Goal: Task Accomplishment & Management: Manage account settings

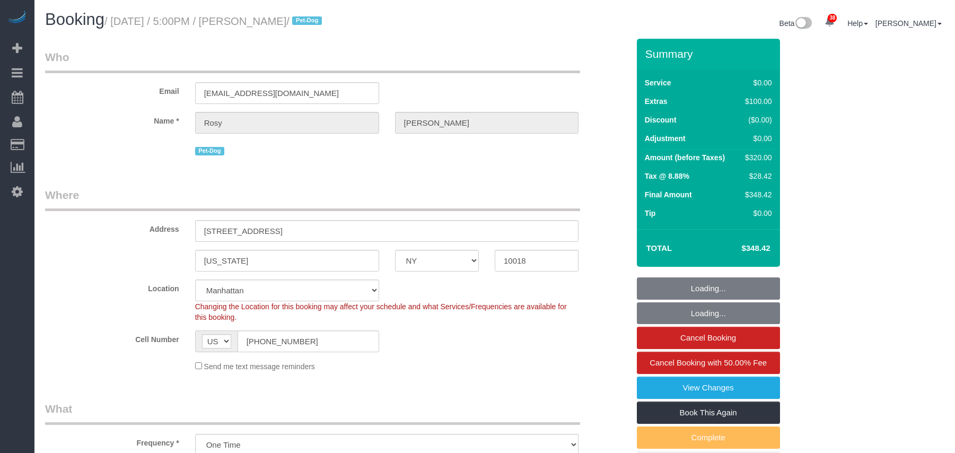
select select "NY"
select select "spot1"
select select "number:89"
select select "number:90"
select select "number:13"
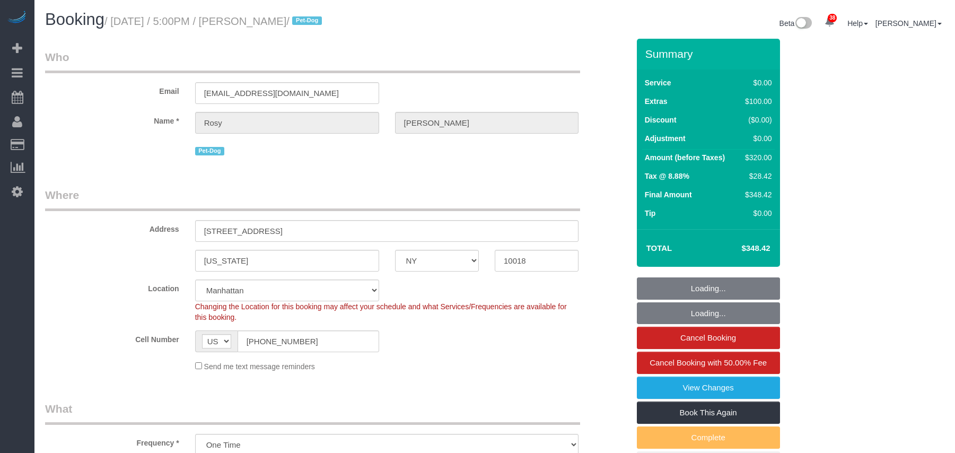
select select "number:5"
select select "2"
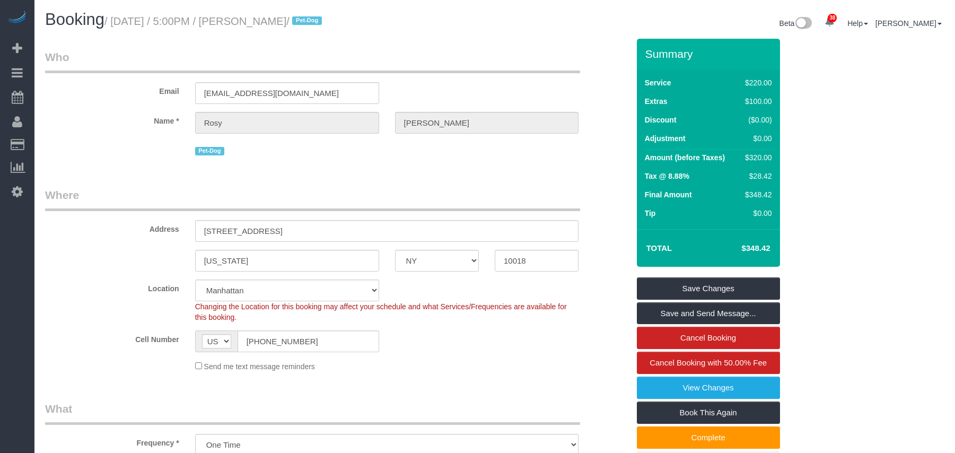
drag, startPoint x: 319, startPoint y: 22, endPoint x: 253, endPoint y: 27, distance: 65.9
click at [253, 27] on h1 "Booking / [DATE] / 5:00PM / [PERSON_NAME] / Pet-Dog" at bounding box center [266, 20] width 442 height 18
click at [313, 37] on div "Booking / [DATE] / 5:00PM / [PERSON_NAME] / Pet-Dog Beta 38 Your Notifications …" at bounding box center [494, 25] width 915 height 28
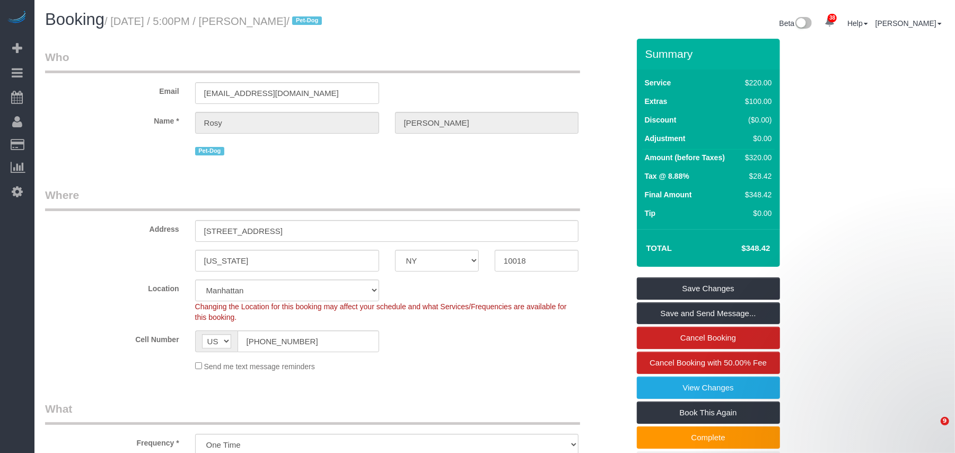
drag, startPoint x: 314, startPoint y: 23, endPoint x: 247, endPoint y: 28, distance: 67.5
click at [255, 22] on small "/ [DATE] / 5:00PM / [PERSON_NAME] / Pet-Dog" at bounding box center [214, 21] width 221 height 12
copy small "[PERSON_NAME]"
click at [314, 33] on div "Booking / [DATE] / 5:00PM / [PERSON_NAME] / Pet-Dog Beta 38 Your Notifications …" at bounding box center [494, 25] width 915 height 28
click at [314, 21] on small "/ [DATE] / 5:00PM / [PERSON_NAME] / Pet-Dog" at bounding box center [214, 21] width 221 height 12
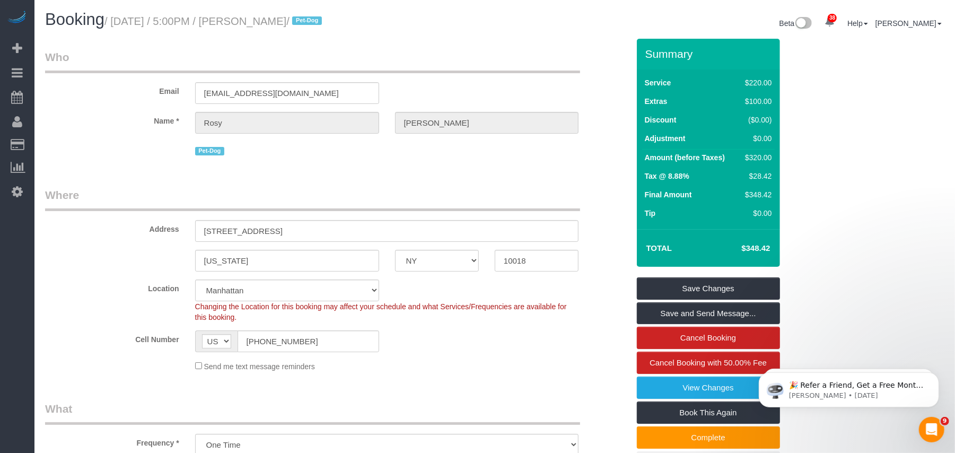
click at [314, 21] on small "/ [DATE] / 5:00PM / [PERSON_NAME] / Pet-Dog" at bounding box center [214, 21] width 221 height 12
drag, startPoint x: 317, startPoint y: 19, endPoint x: 36, endPoint y: 79, distance: 287.3
click at [117, 22] on small "/ [DATE] / 5:00PM / [PERSON_NAME] / Pet-Dog" at bounding box center [214, 21] width 221 height 12
copy small "[DATE] / 5:00PM / [PERSON_NAME]"
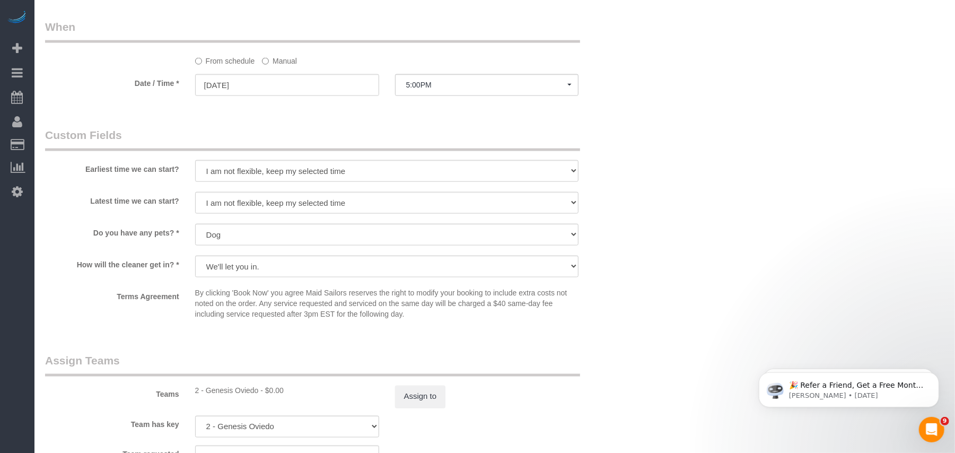
scroll to position [1131, 0]
